Goal: Check status

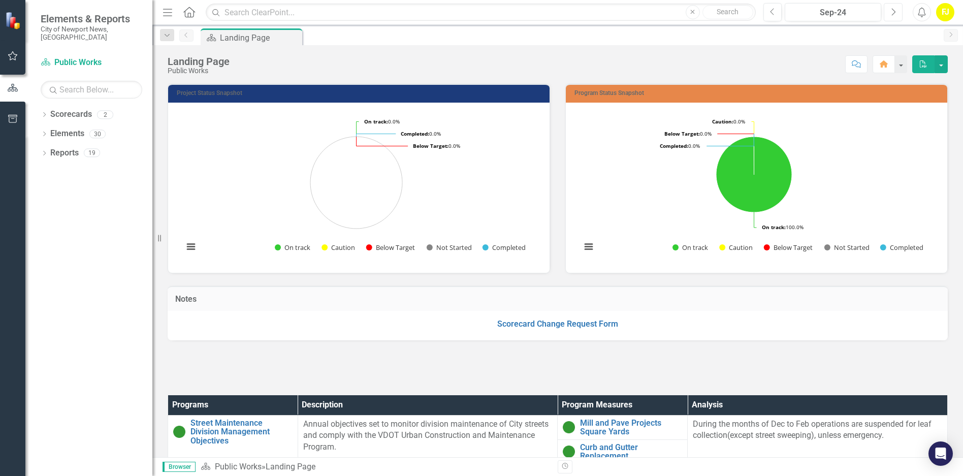
click at [891, 11] on icon "Next" at bounding box center [894, 12] width 6 height 9
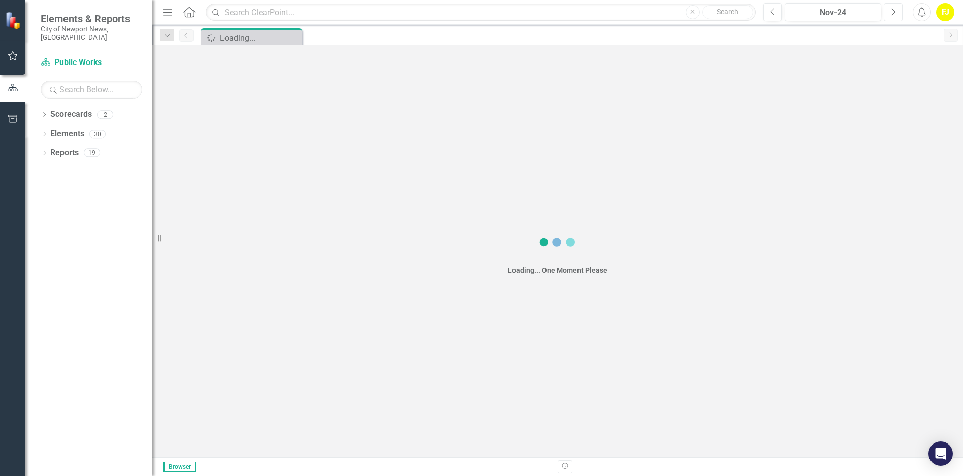
click at [891, 11] on icon "Next" at bounding box center [894, 12] width 6 height 9
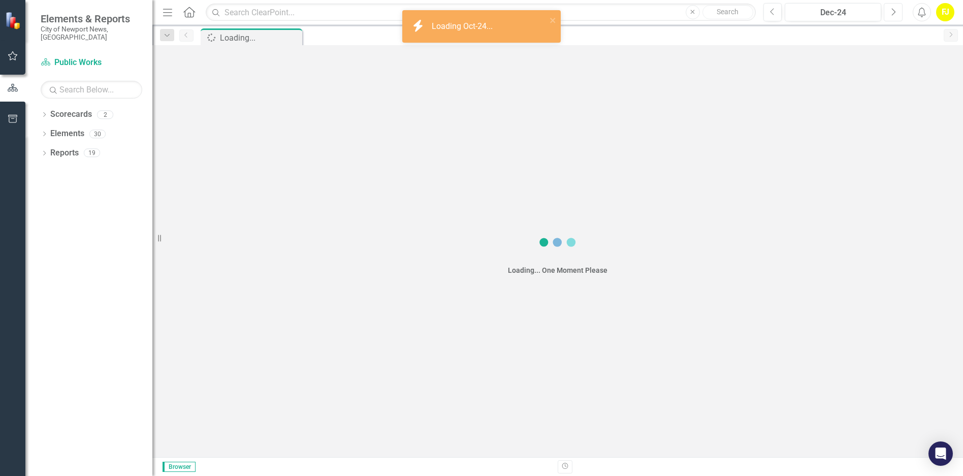
click at [891, 11] on icon "Next" at bounding box center [894, 12] width 6 height 9
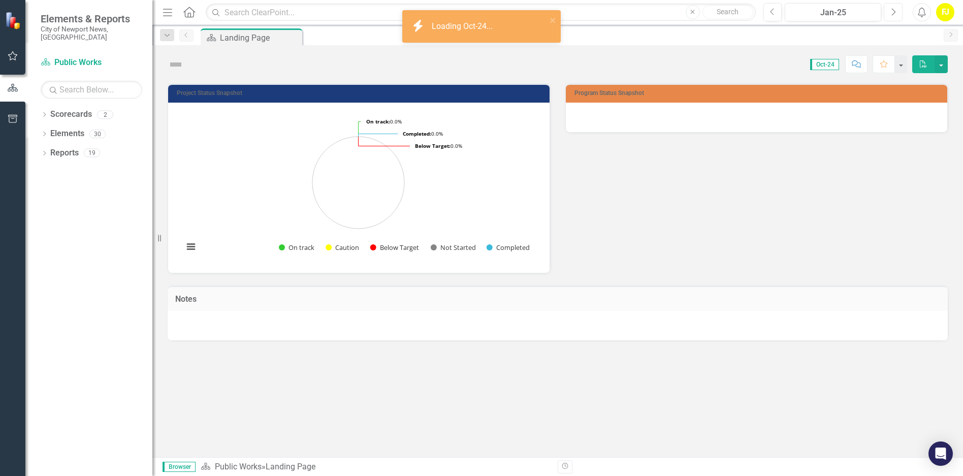
click at [891, 11] on icon "Next" at bounding box center [894, 12] width 6 height 9
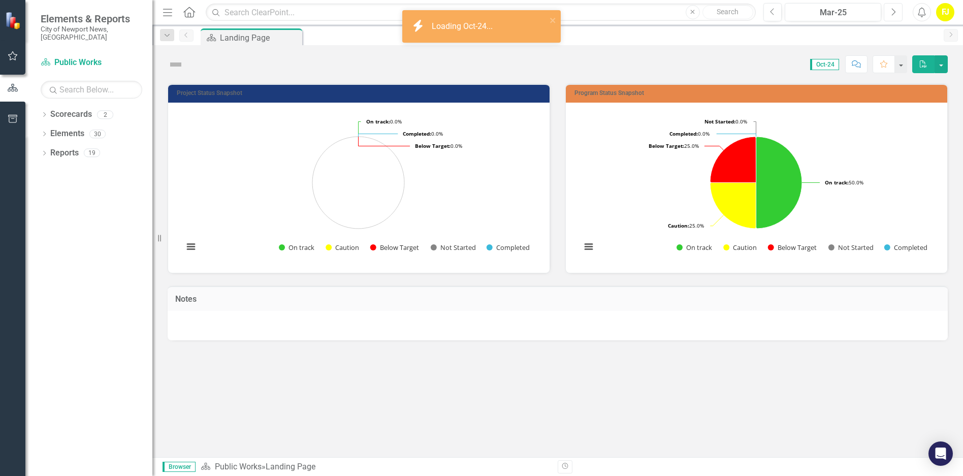
click at [891, 11] on icon "Next" at bounding box center [894, 12] width 6 height 9
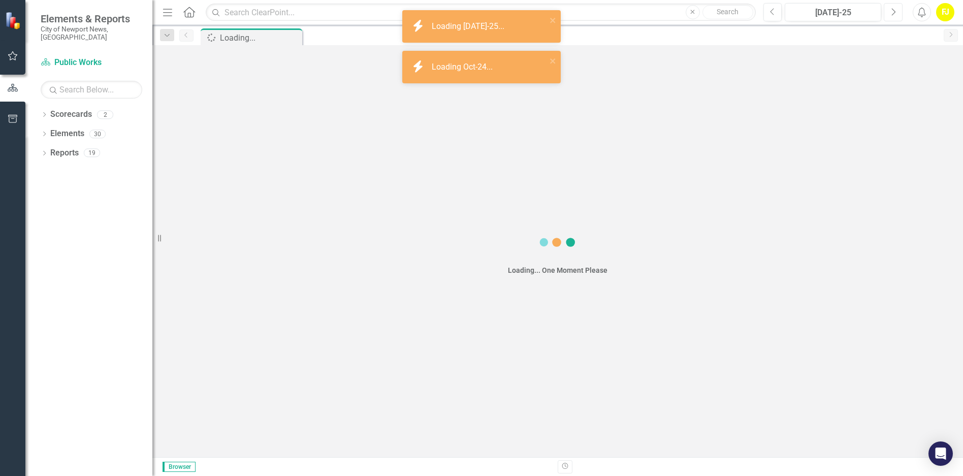
click at [891, 11] on icon "Next" at bounding box center [894, 12] width 6 height 9
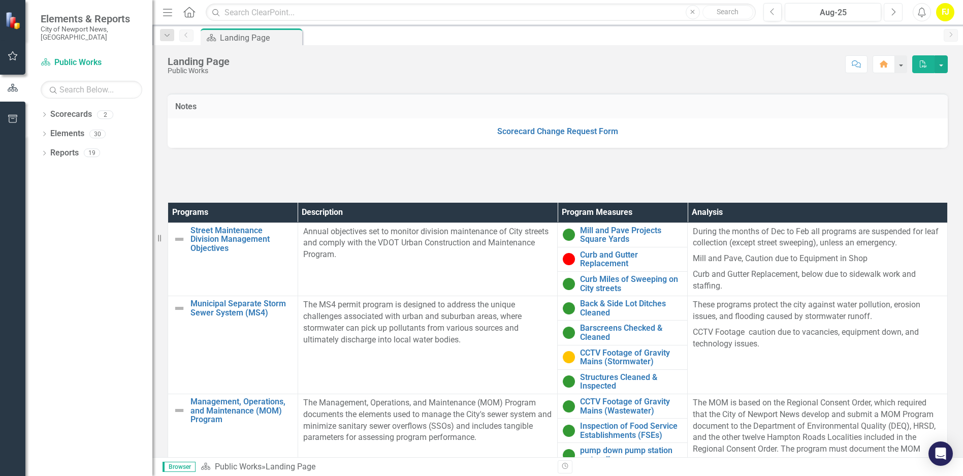
scroll to position [254, 0]
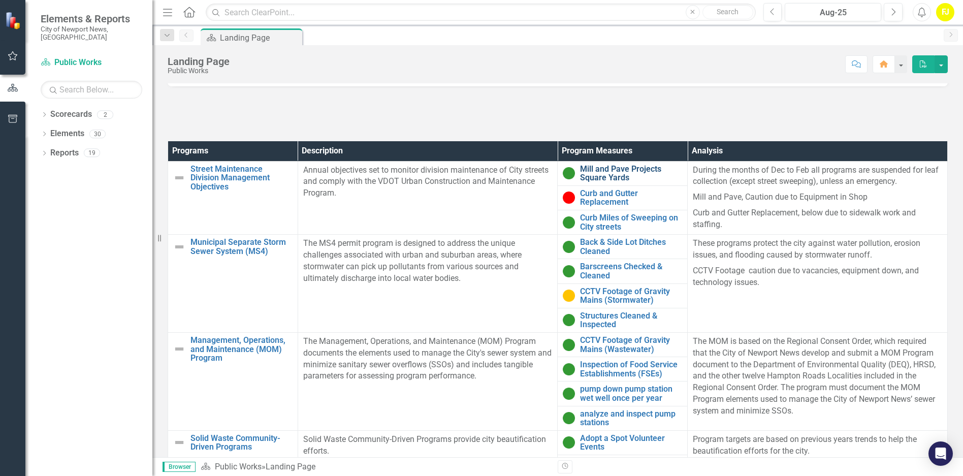
click at [598, 175] on link "Mill and Pave Projects Square Yards" at bounding box center [631, 174] width 102 height 18
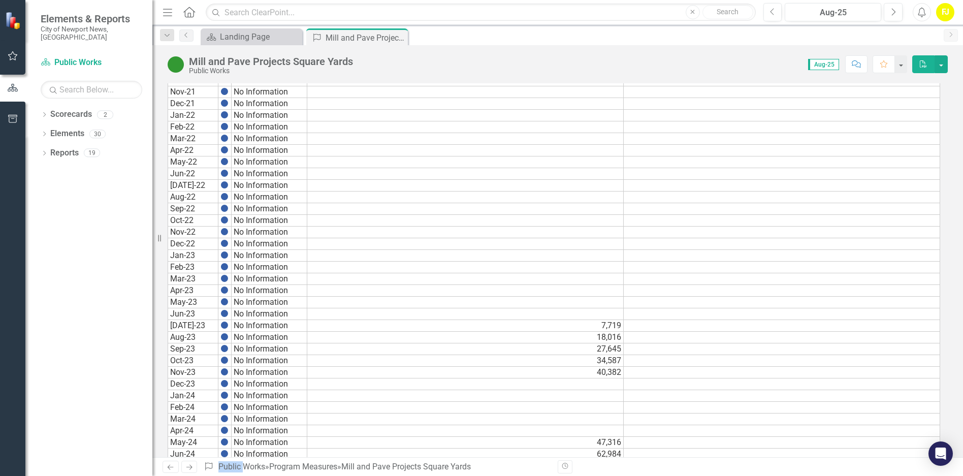
scroll to position [503, 0]
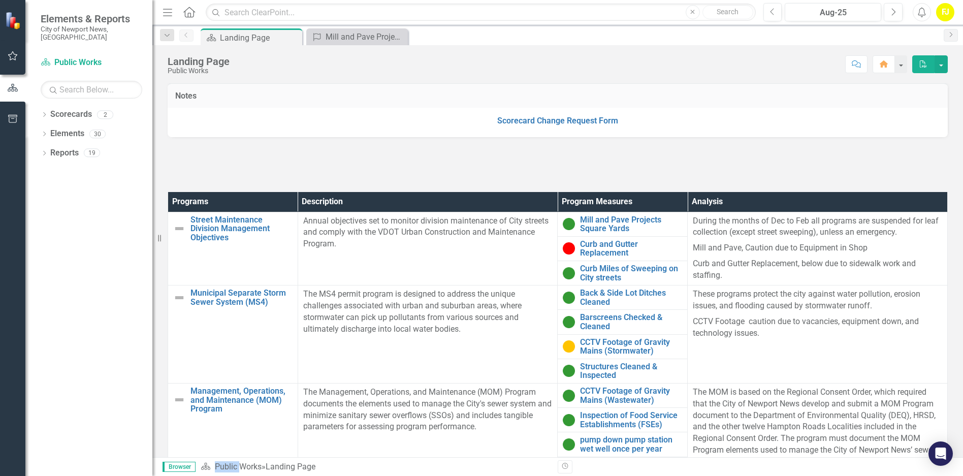
scroll to position [254, 0]
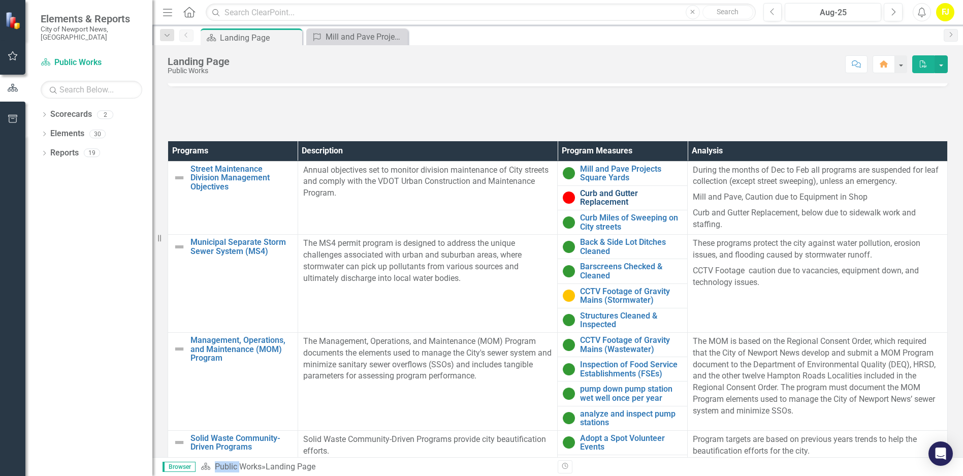
click at [600, 198] on link "Curb and Gutter Replacement" at bounding box center [631, 198] width 102 height 18
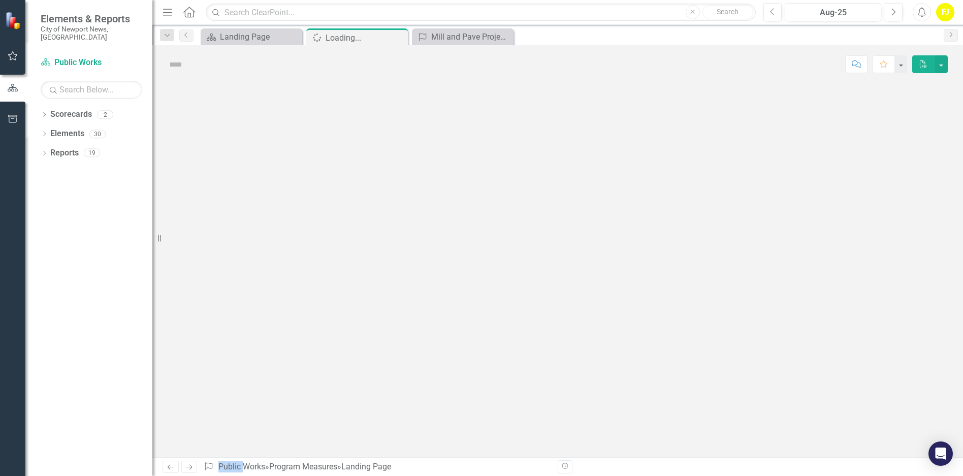
click at [600, 198] on div at bounding box center [557, 270] width 811 height 374
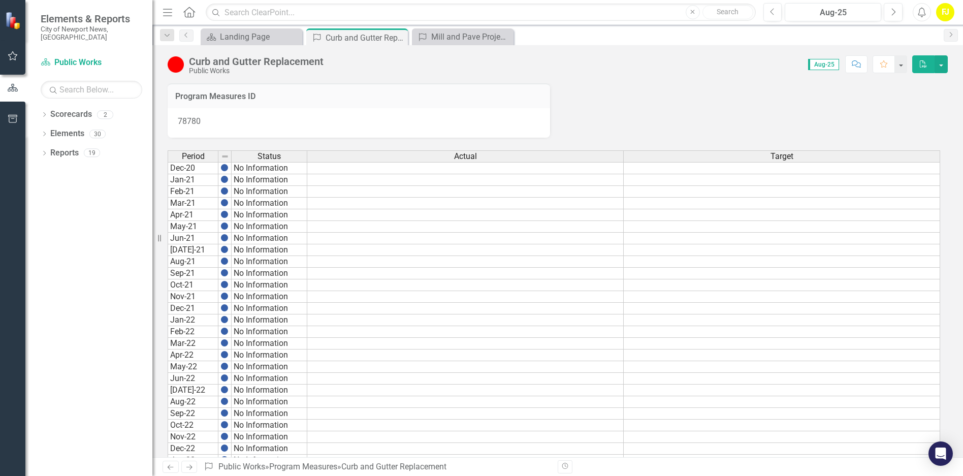
scroll to position [503, 0]
